Goal: Transaction & Acquisition: Purchase product/service

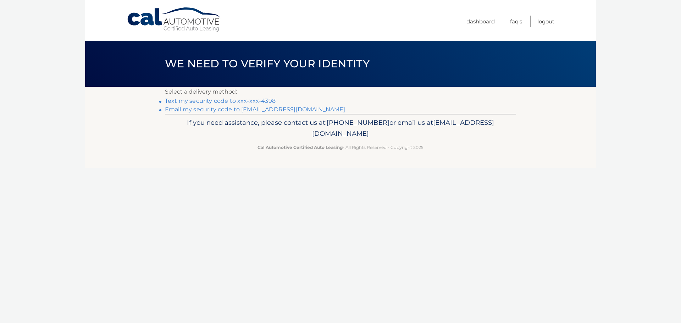
click at [267, 101] on link "Text my security code to xxx-xxx-4398" at bounding box center [220, 101] width 111 height 7
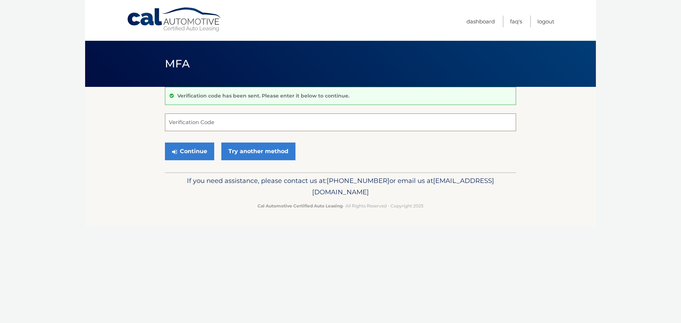
click at [221, 118] on input "Verification Code" at bounding box center [340, 123] width 351 height 18
type input "907403"
click at [198, 151] on button "Continue" at bounding box center [189, 152] width 49 height 18
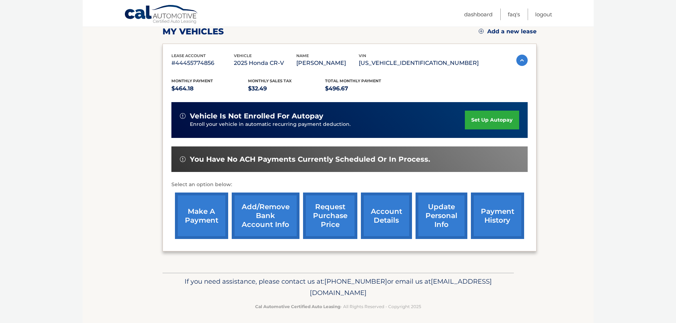
scroll to position [106, 0]
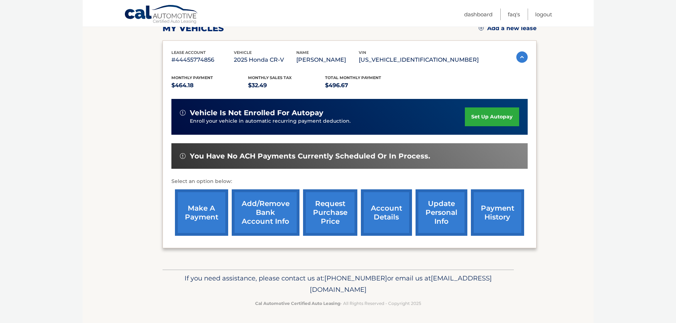
click at [196, 213] on link "make a payment" at bounding box center [201, 212] width 53 height 46
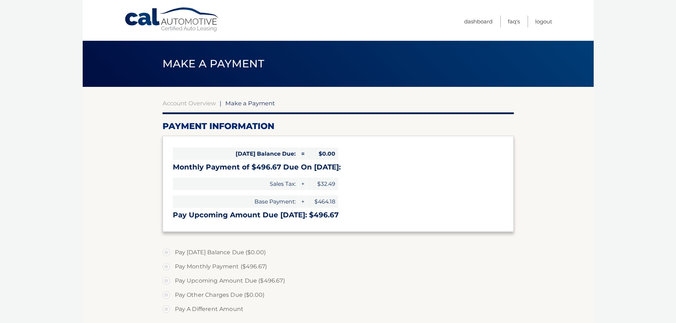
select select "OTUzNGQ2OTEtMzc3MC00MjgzLThlMTItMDcyYTU4OWM3YWJi"
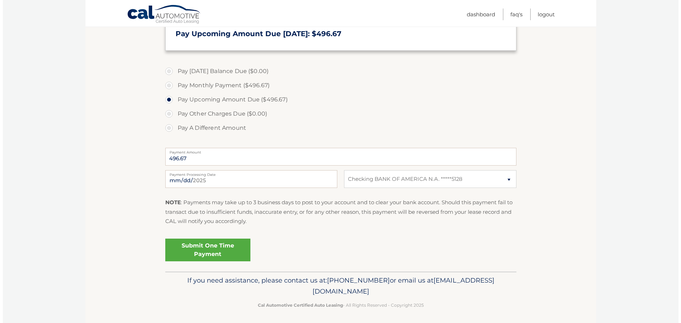
scroll to position [184, 0]
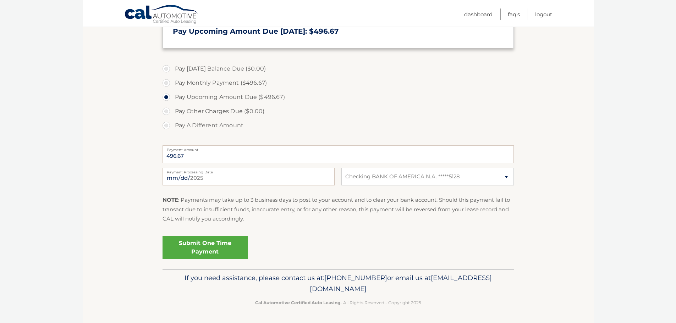
click at [215, 247] on link "Submit One Time Payment" at bounding box center [204, 247] width 85 height 23
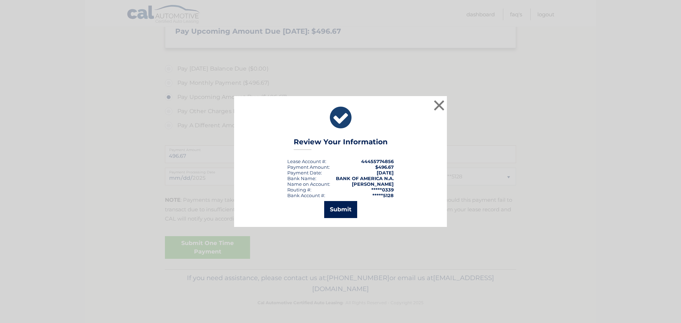
click at [339, 211] on button "Submit" at bounding box center [340, 209] width 33 height 17
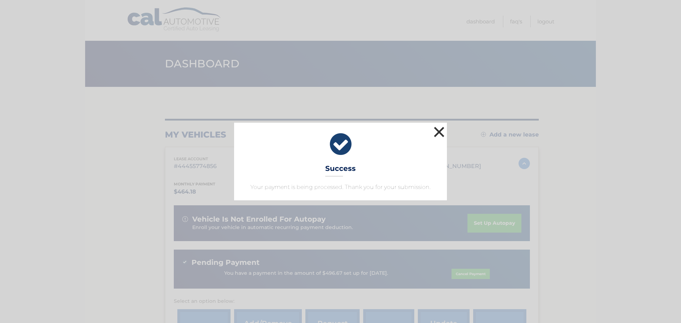
click at [439, 130] on button "×" at bounding box center [439, 132] width 14 height 14
